Goal: Find specific page/section: Find specific page/section

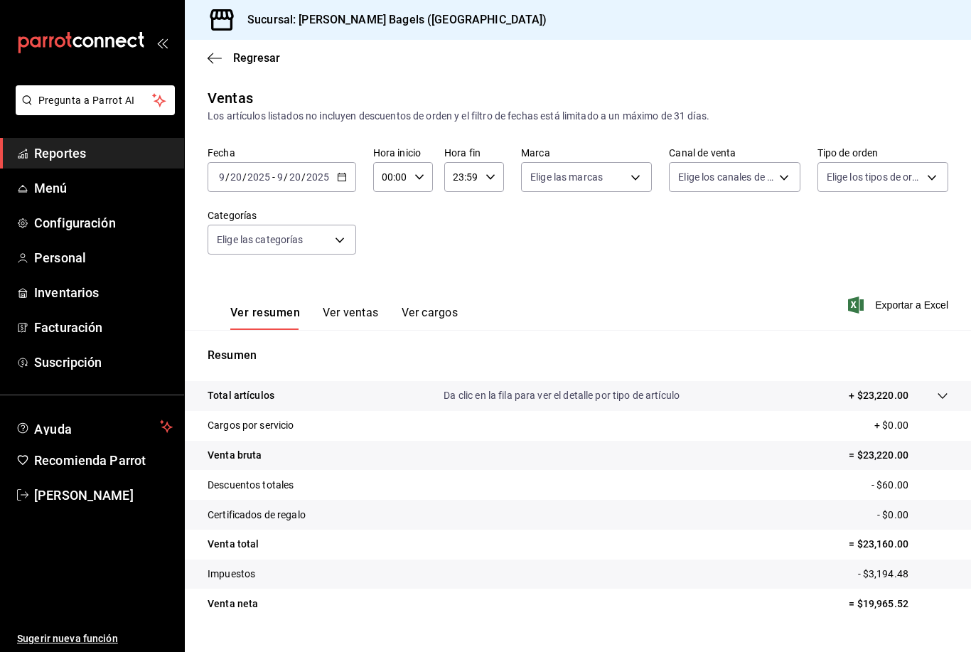
click at [949, 13] on div "Sucursal: [PERSON_NAME] Bagels ([GEOGRAPHIC_DATA])" at bounding box center [578, 20] width 786 height 40
click at [147, 144] on span "Reportes" at bounding box center [103, 153] width 139 height 19
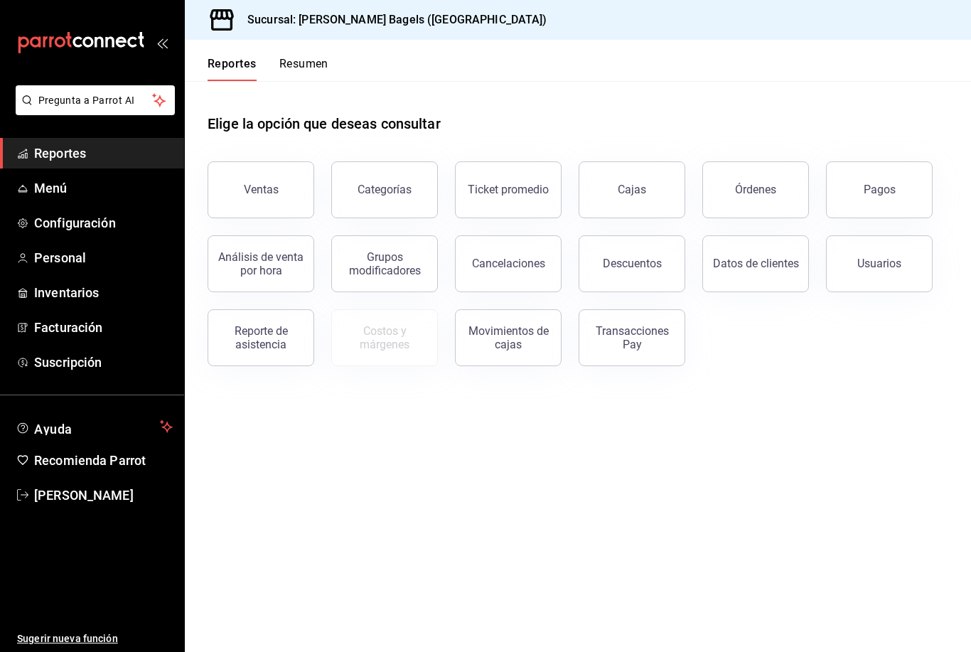
click at [661, 345] on div "Transacciones Pay" at bounding box center [632, 337] width 88 height 27
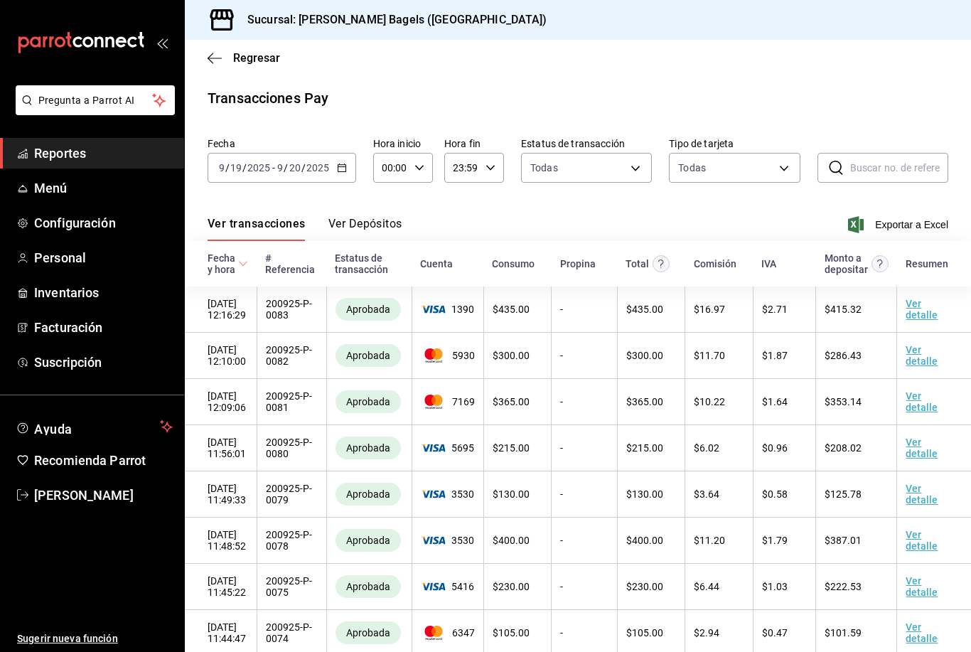
click at [386, 225] on button "Ver Depósitos" at bounding box center [365, 229] width 74 height 24
